Goal: Transaction & Acquisition: Purchase product/service

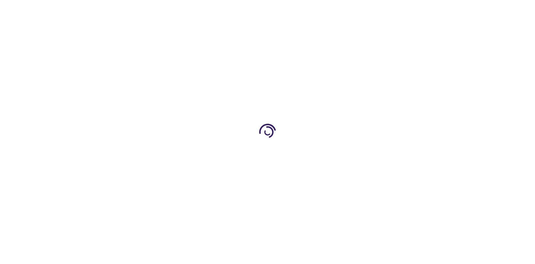
click at [354, 8] on link "Log In" at bounding box center [353, 8] width 11 height 4
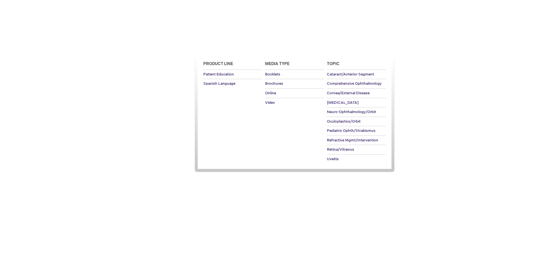
click at [217, 49] on span "Patient Education" at bounding box center [218, 48] width 38 height 4
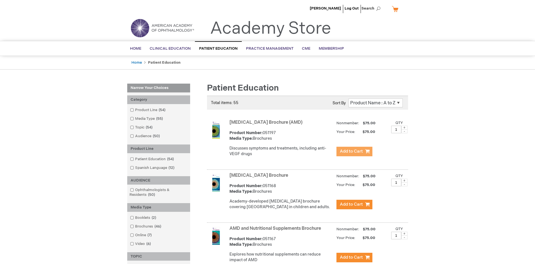
click at [354, 152] on span "Add to Cart" at bounding box center [351, 151] width 23 height 5
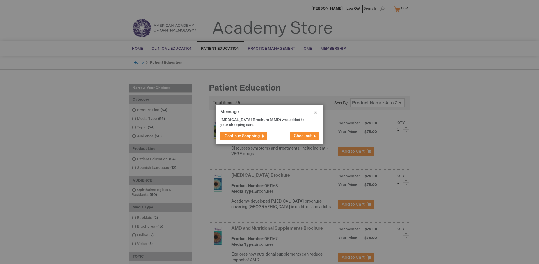
click at [242, 136] on span "Continue Shopping" at bounding box center [242, 136] width 35 height 5
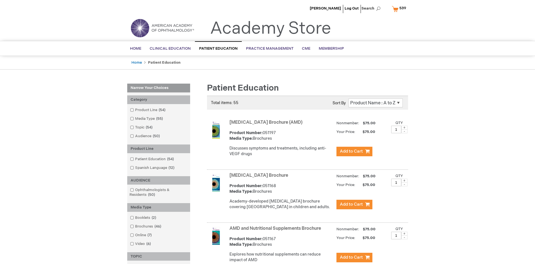
click at [276, 231] on link "AMD and Nutritional Supplements Brochure" at bounding box center [275, 228] width 92 height 5
